Goal: Navigation & Orientation: Find specific page/section

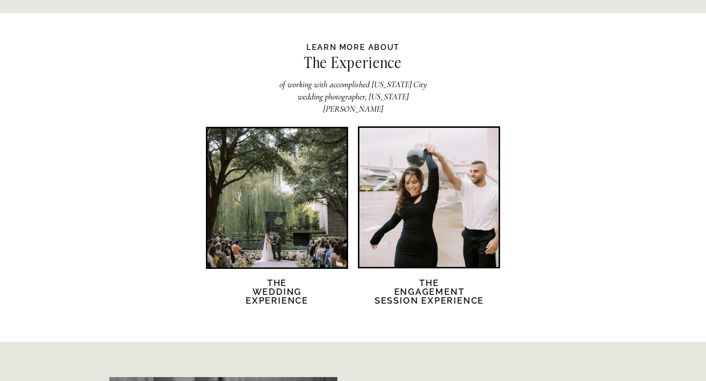
scroll to position [1837, 0]
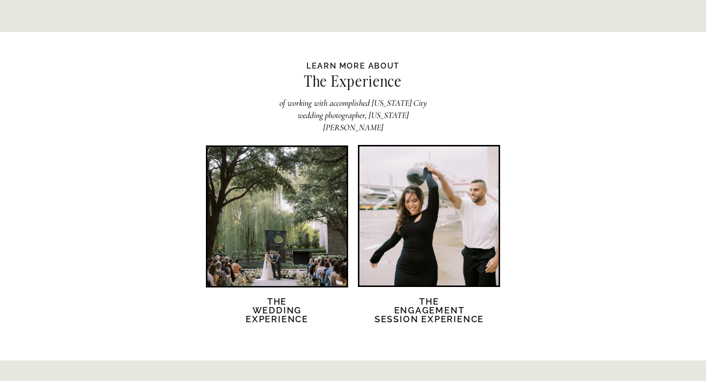
click at [395, 213] on div at bounding box center [428, 216] width 139 height 139
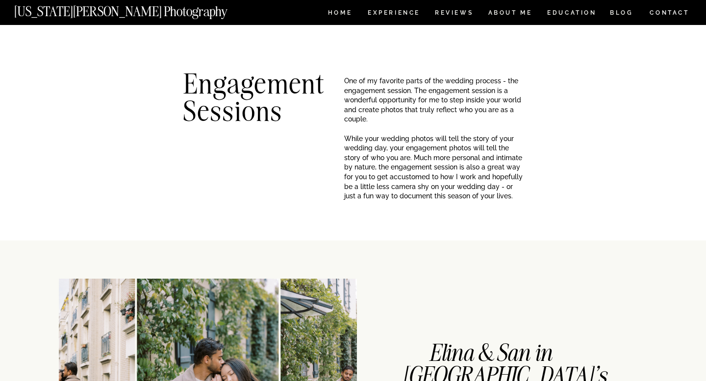
click at [111, 11] on nav "[US_STATE][PERSON_NAME] Photography" at bounding box center [137, 9] width 246 height 8
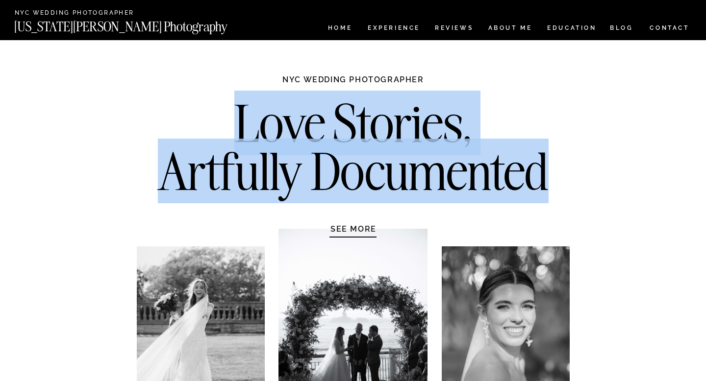
drag, startPoint x: 233, startPoint y: 107, endPoint x: 553, endPoint y: 172, distance: 326.6
click at [553, 172] on h2 "Love Stories, Artfully Documented" at bounding box center [352, 150] width 411 height 103
drag, startPoint x: 235, startPoint y: 124, endPoint x: 524, endPoint y: 172, distance: 292.6
click at [524, 172] on h2 "Love Stories, Artfully Documented" at bounding box center [352, 150] width 411 height 103
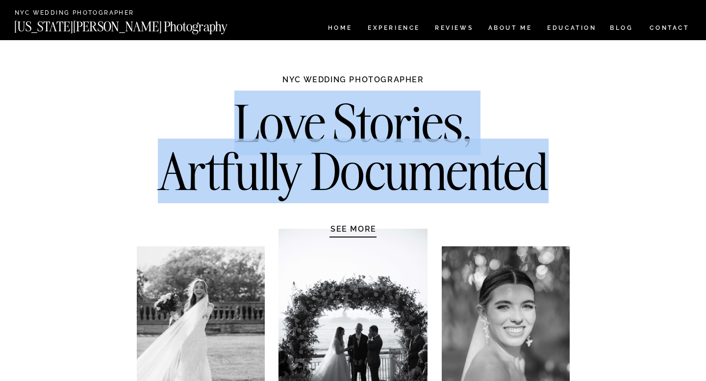
drag, startPoint x: 548, startPoint y: 176, endPoint x: 226, endPoint y: 109, distance: 329.4
click at [226, 109] on h2 "Love Stories, Artfully Documented" at bounding box center [352, 150] width 411 height 103
drag, startPoint x: 234, startPoint y: 109, endPoint x: 554, endPoint y: 184, distance: 328.0
click at [554, 184] on h2 "Love Stories, Artfully Documented" at bounding box center [352, 150] width 411 height 103
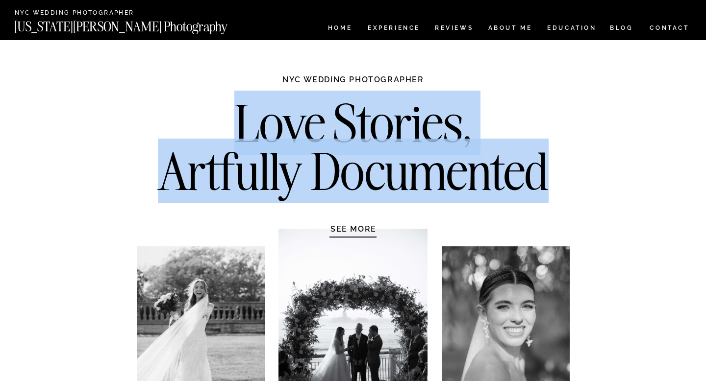
click at [552, 181] on h2 "Love Stories, Artfully Documented" at bounding box center [352, 150] width 411 height 103
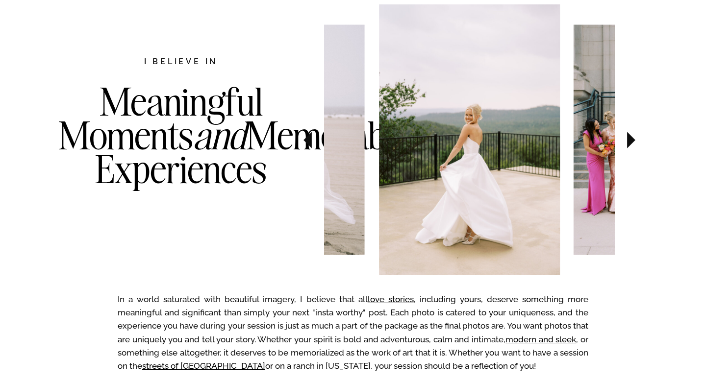
scroll to position [523, 0]
click at [626, 144] on icon at bounding box center [630, 139] width 33 height 34
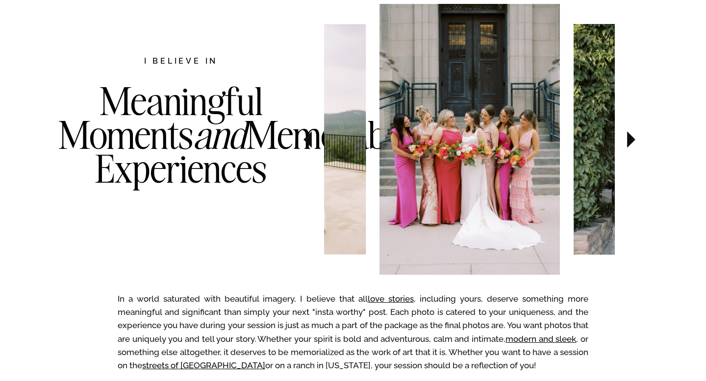
click at [627, 143] on icon at bounding box center [631, 139] width 8 height 17
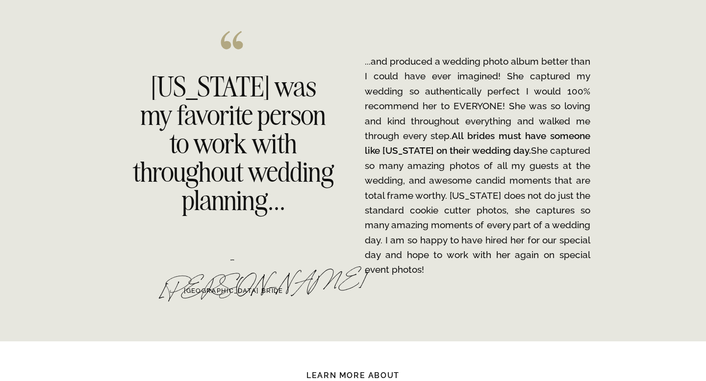
scroll to position [1533, 0]
